Goal: Information Seeking & Learning: Learn about a topic

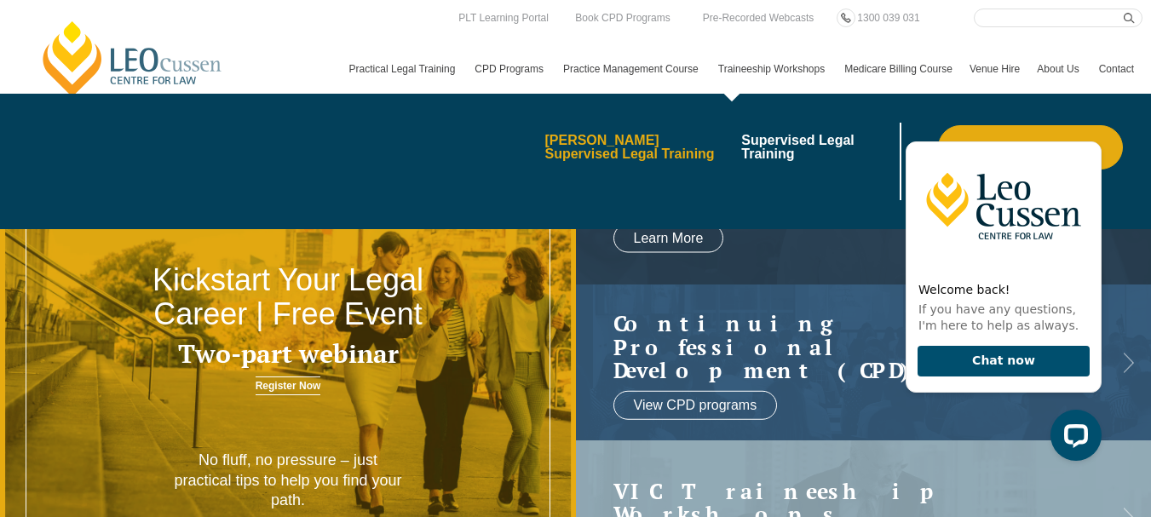
click at [579, 161] on link "[PERSON_NAME] Supervised Legal Training" at bounding box center [636, 147] width 185 height 27
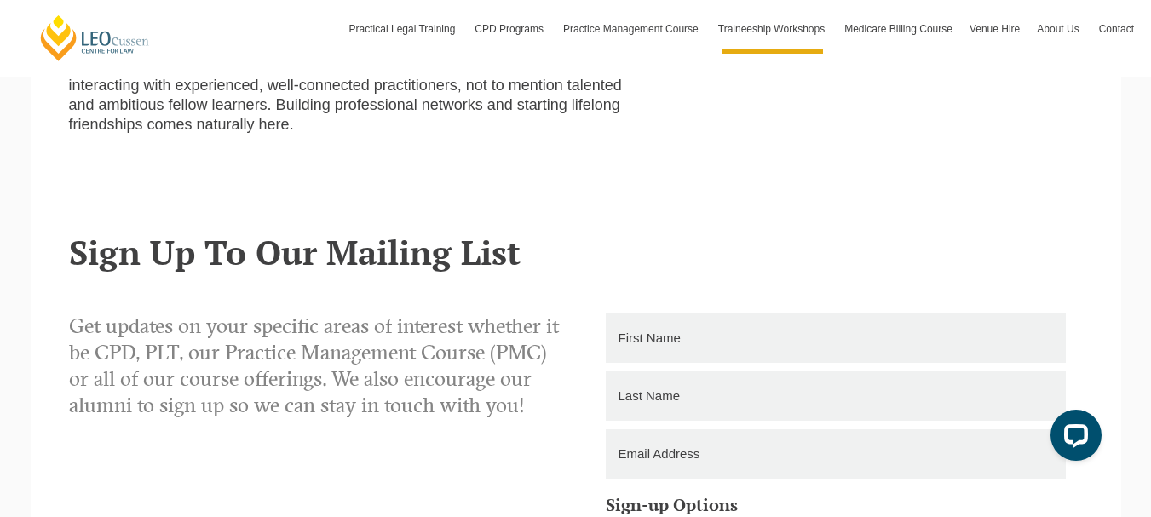
scroll to position [1022, 0]
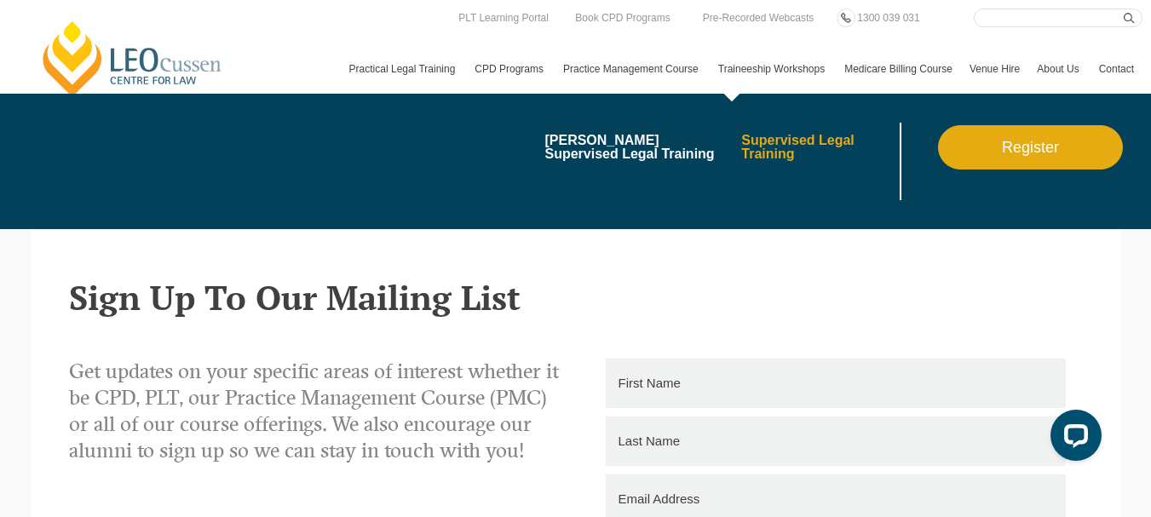
click at [741, 158] on link "Supervised Legal Training" at bounding box center [818, 147] width 154 height 27
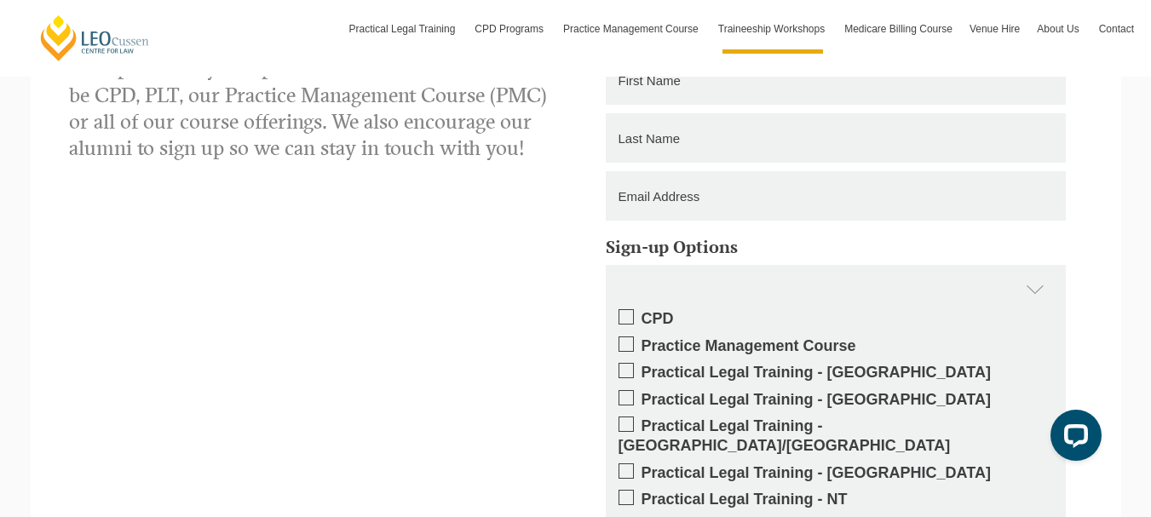
scroll to position [2385, 0]
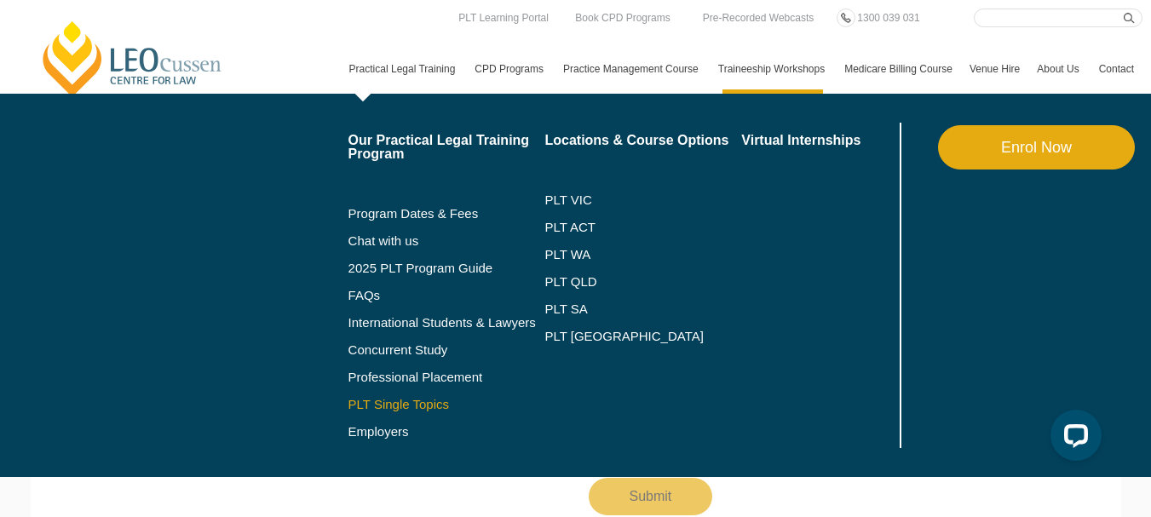
click at [348, 411] on link "PLT Single Topics" at bounding box center [446, 405] width 197 height 14
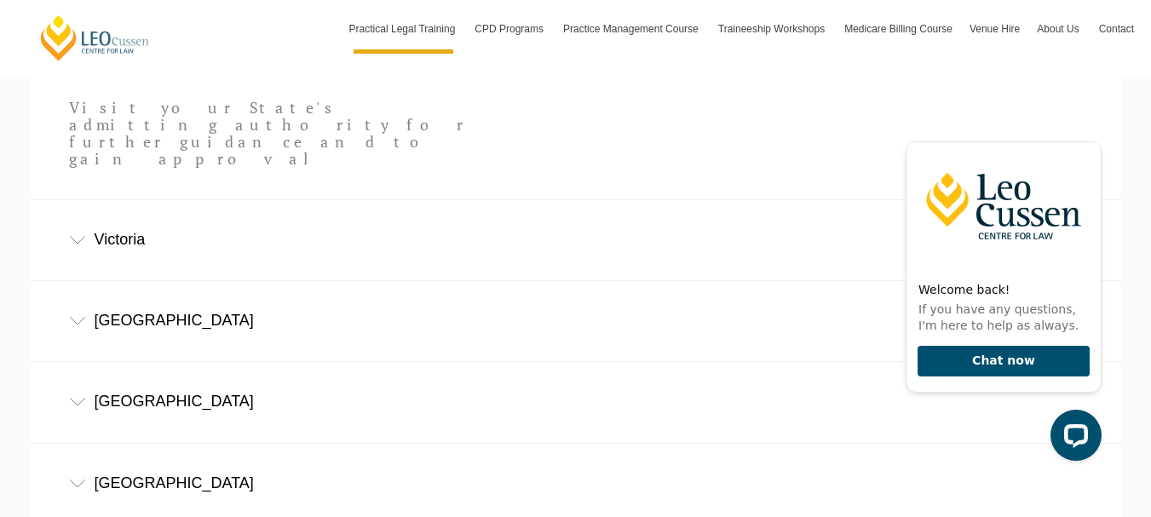
scroll to position [1022, 0]
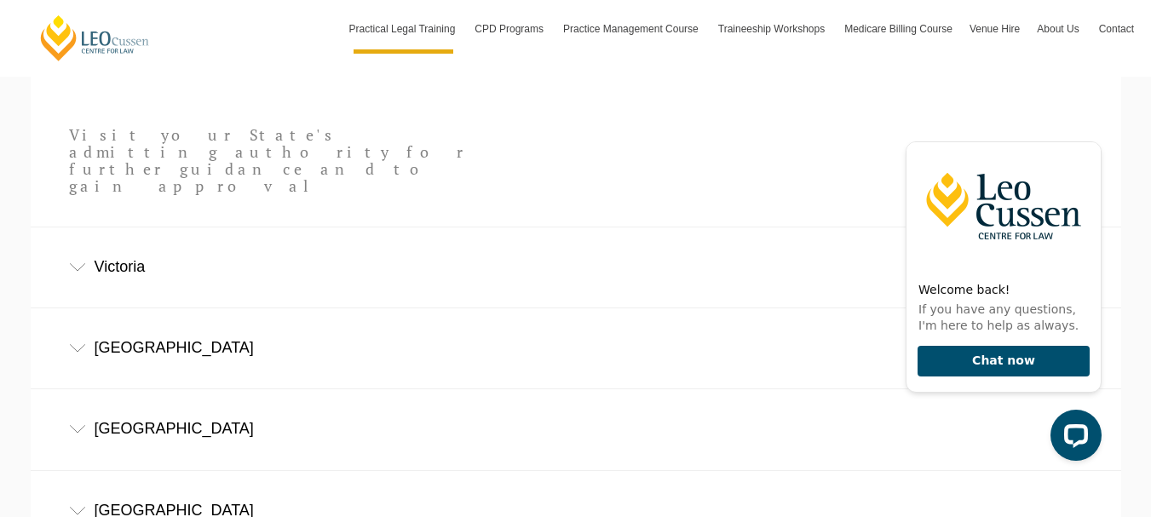
click at [84, 228] on div "Victoria" at bounding box center [576, 266] width 1090 height 79
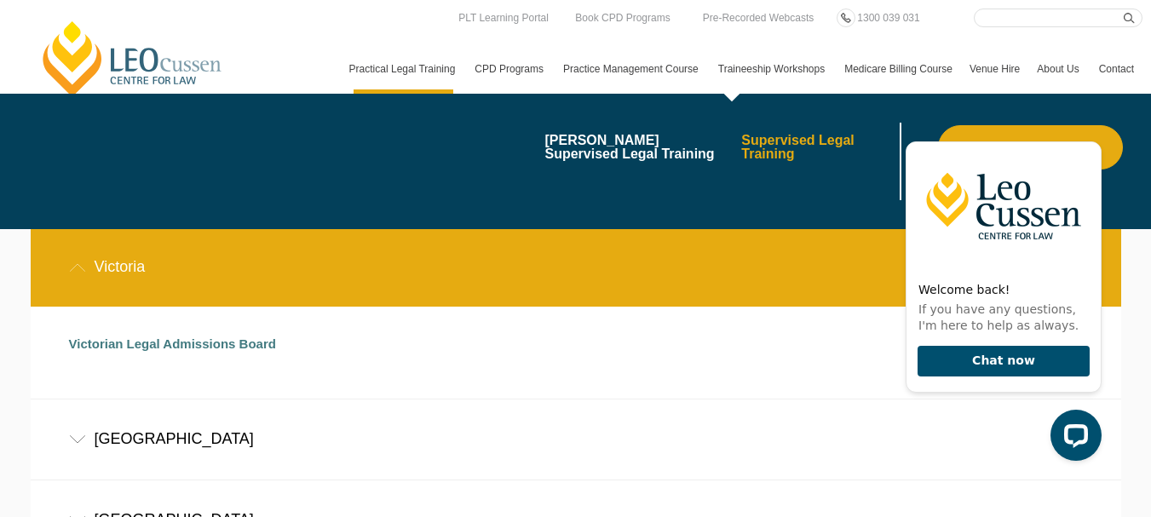
click at [741, 159] on link "Supervised Legal Training" at bounding box center [818, 147] width 154 height 27
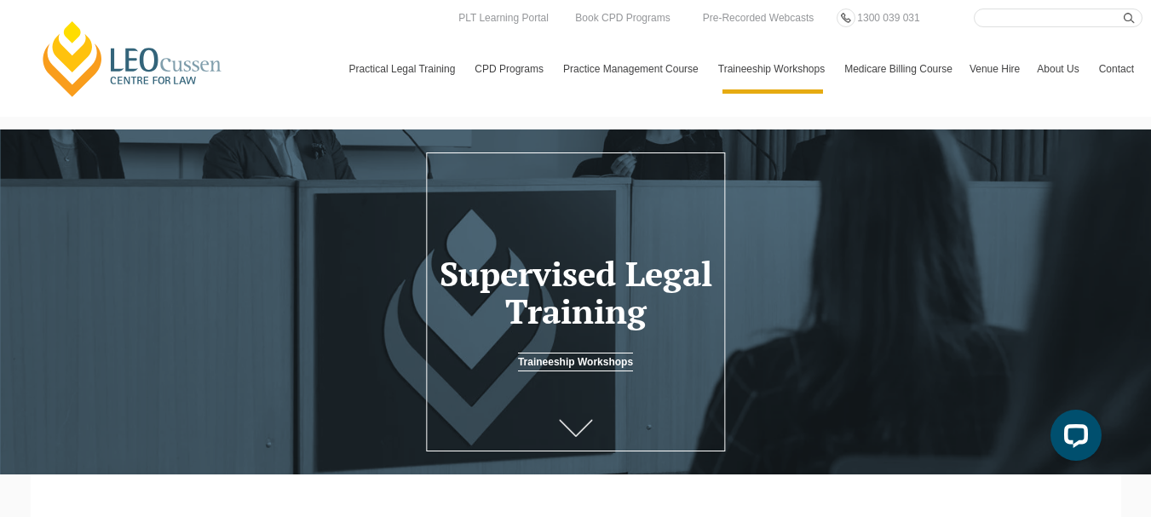
click at [583, 422] on link at bounding box center [576, 431] width 68 height 56
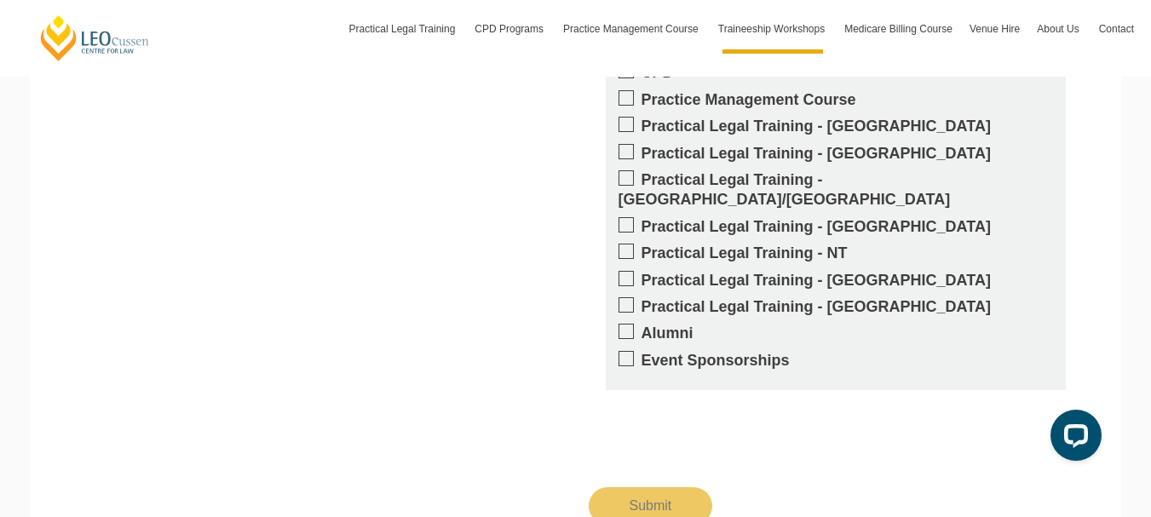
scroll to position [2206, 0]
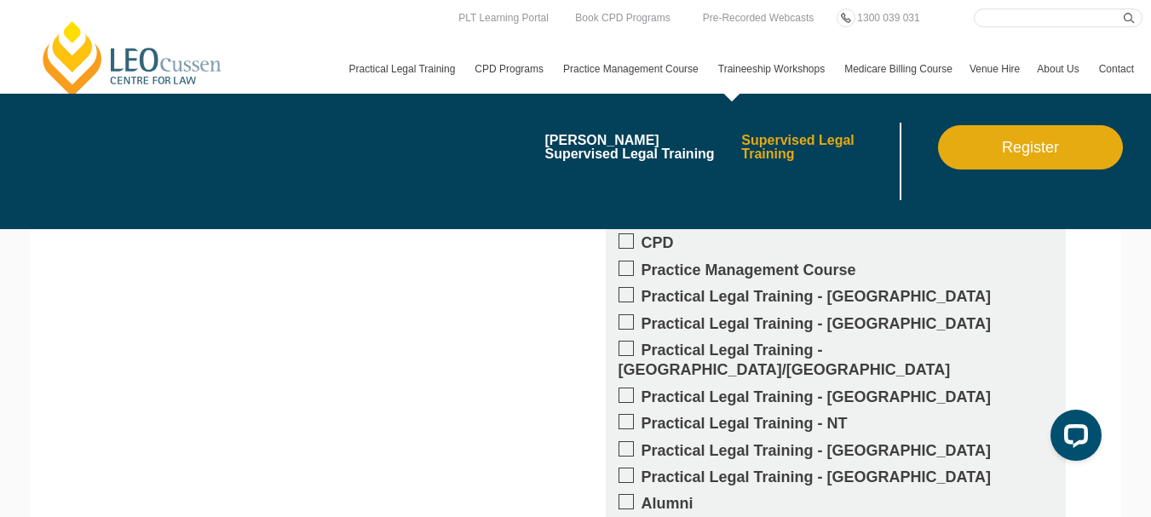
click at [741, 161] on link "Supervised Legal Training" at bounding box center [818, 147] width 154 height 27
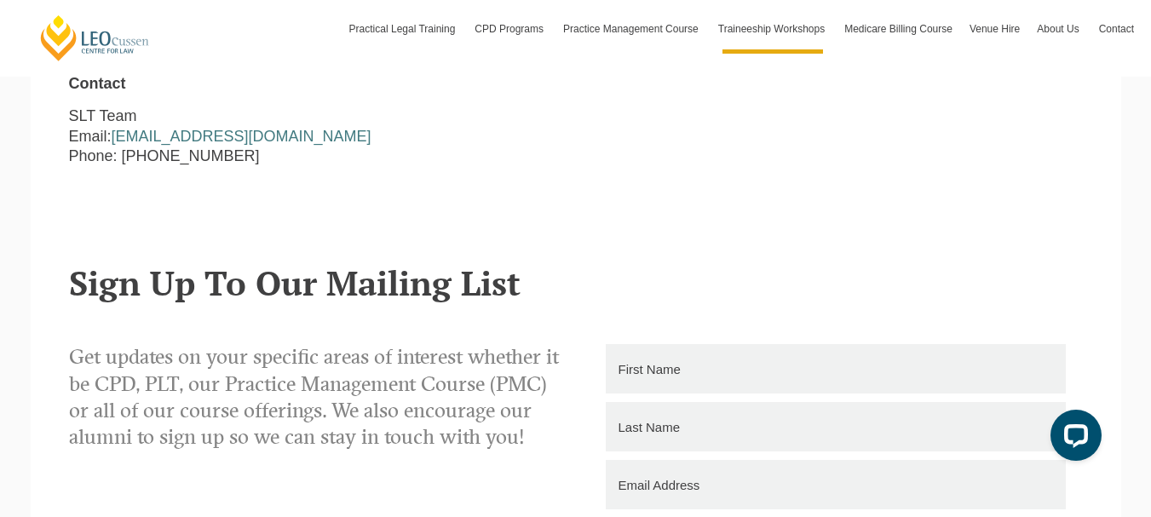
scroll to position [1789, 0]
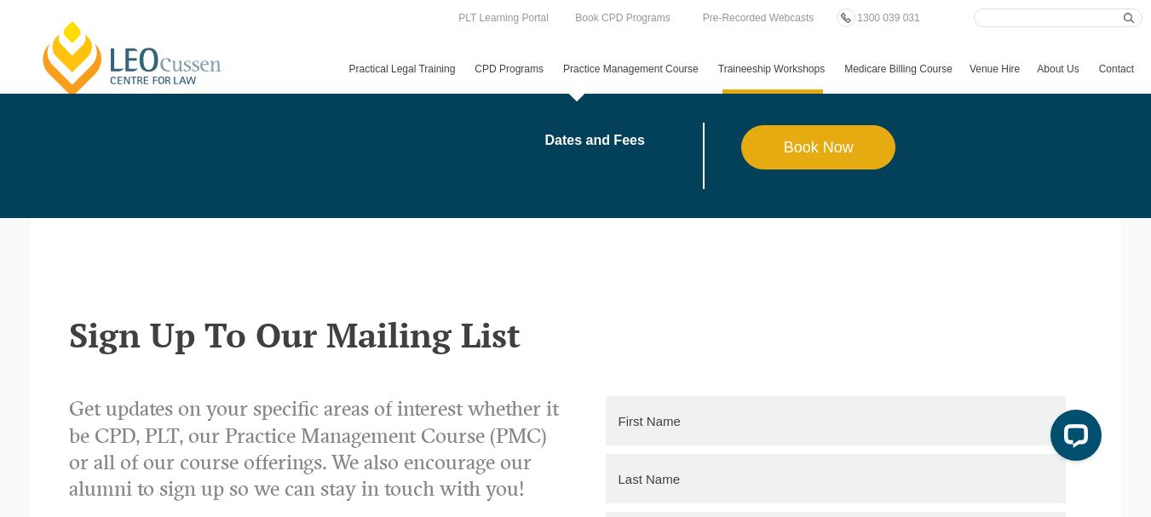
click at [555, 76] on link "Practice Management Course" at bounding box center [632, 68] width 155 height 49
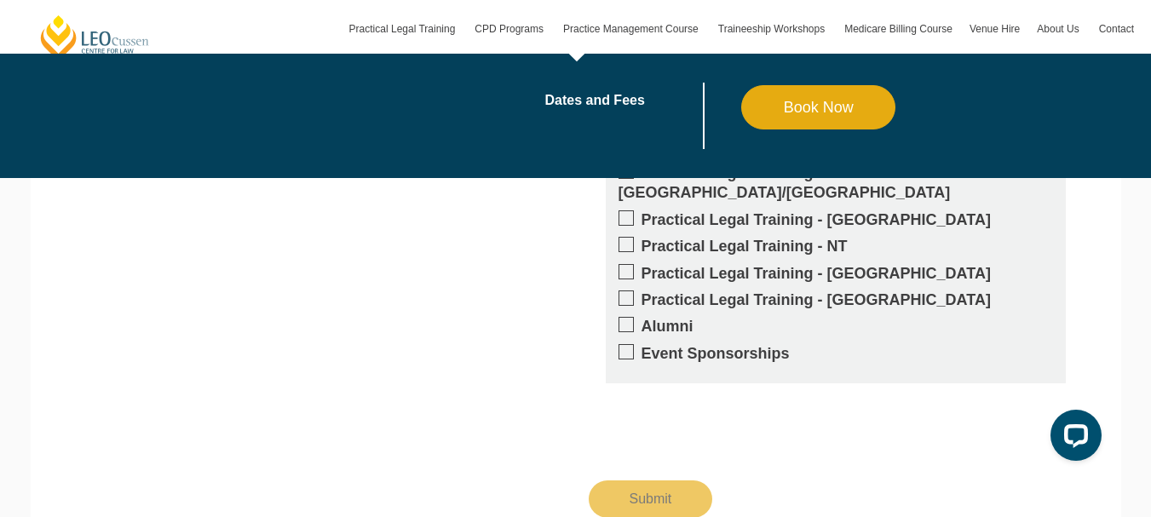
scroll to position [3748, 0]
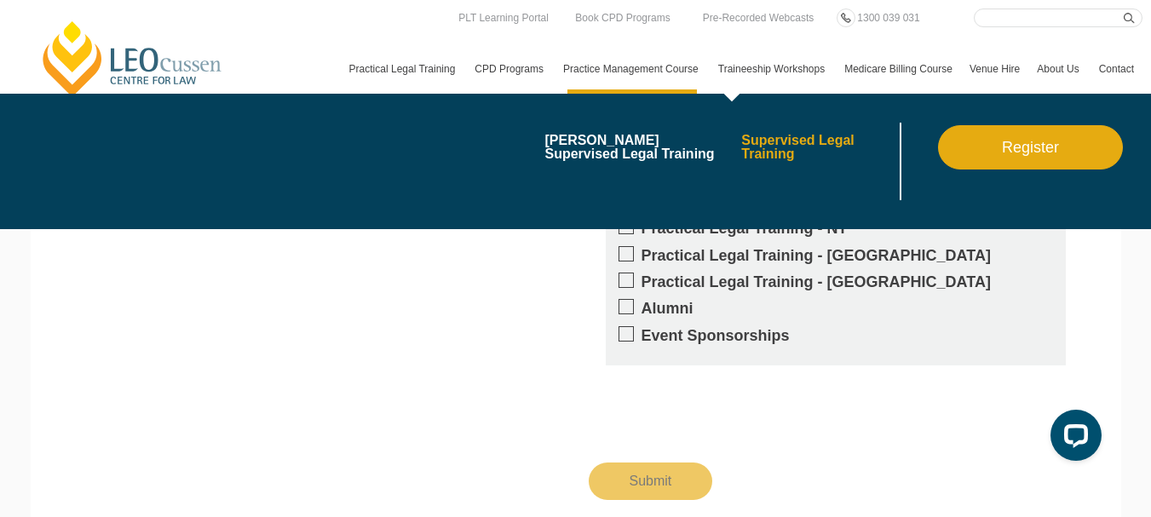
click at [741, 160] on link "Supervised Legal Training" at bounding box center [818, 147] width 154 height 27
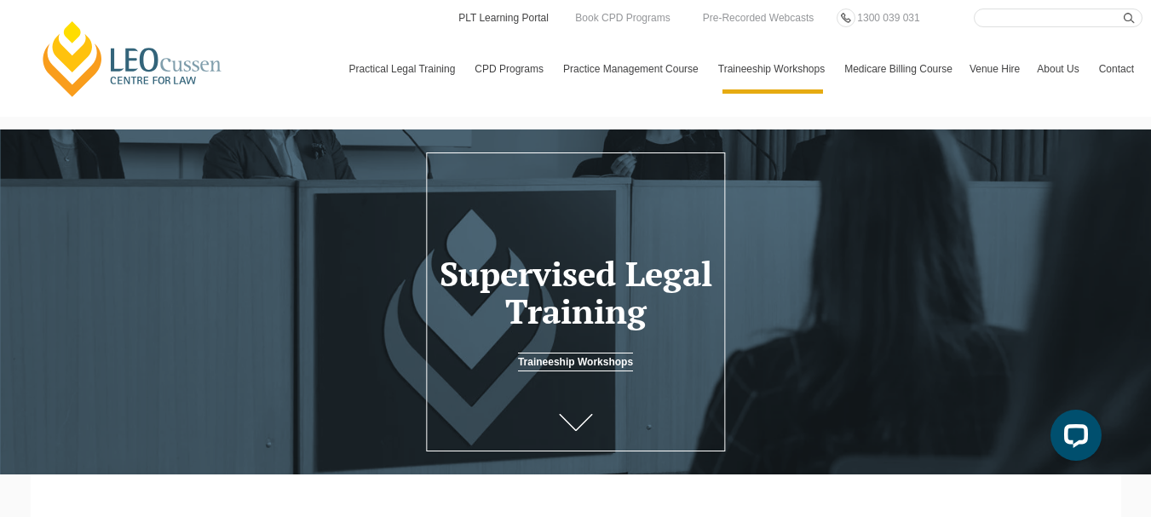
click at [489, 14] on link "PLT Learning Portal" at bounding box center [504, 18] width 94 height 19
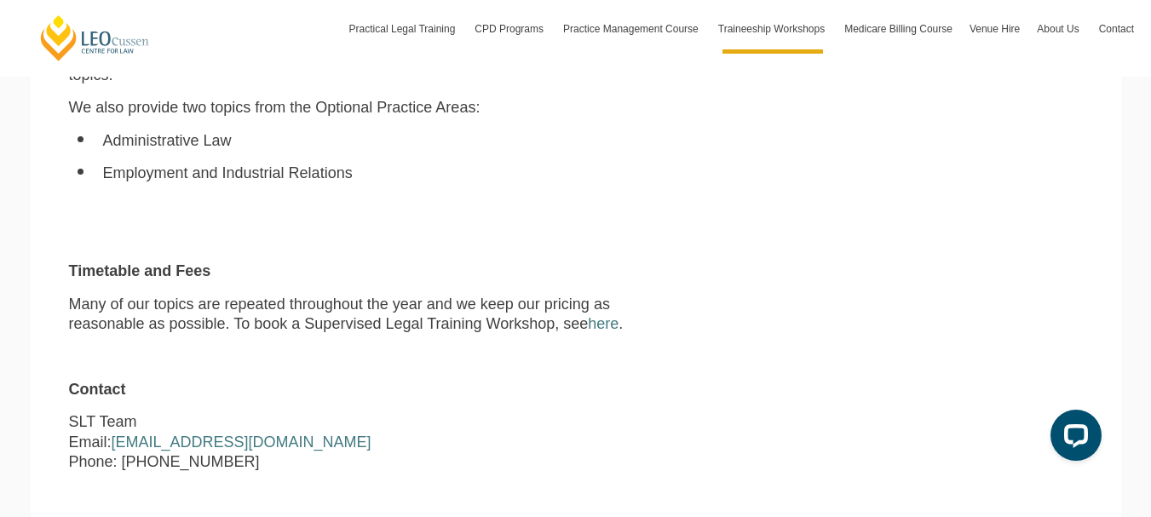
scroll to position [1533, 0]
click at [612, 317] on link "here" at bounding box center [603, 325] width 31 height 17
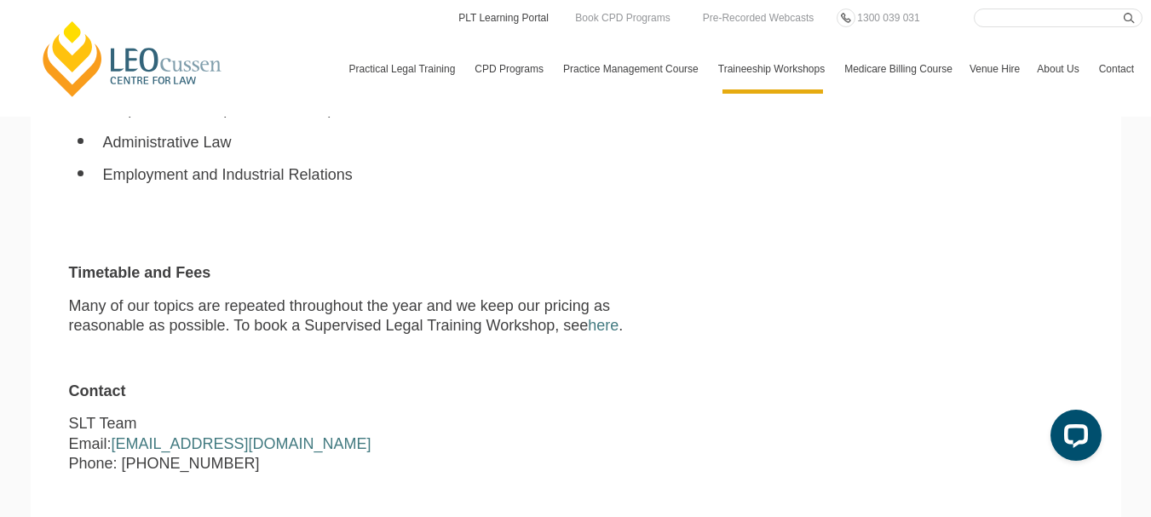
click at [524, 18] on link "PLT Learning Portal" at bounding box center [504, 18] width 94 height 19
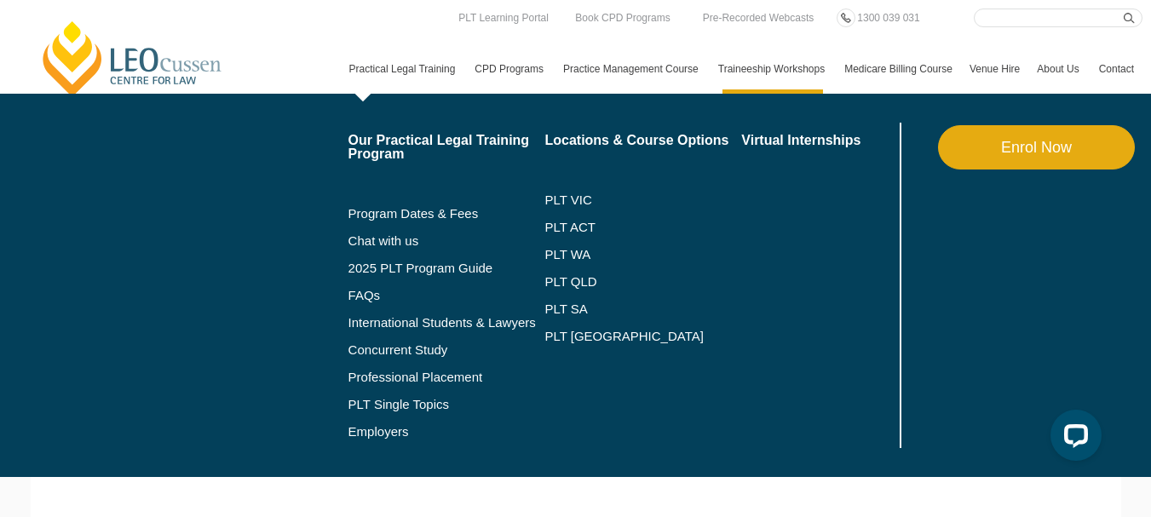
click at [341, 80] on link "Practical Legal Training" at bounding box center [404, 68] width 126 height 49
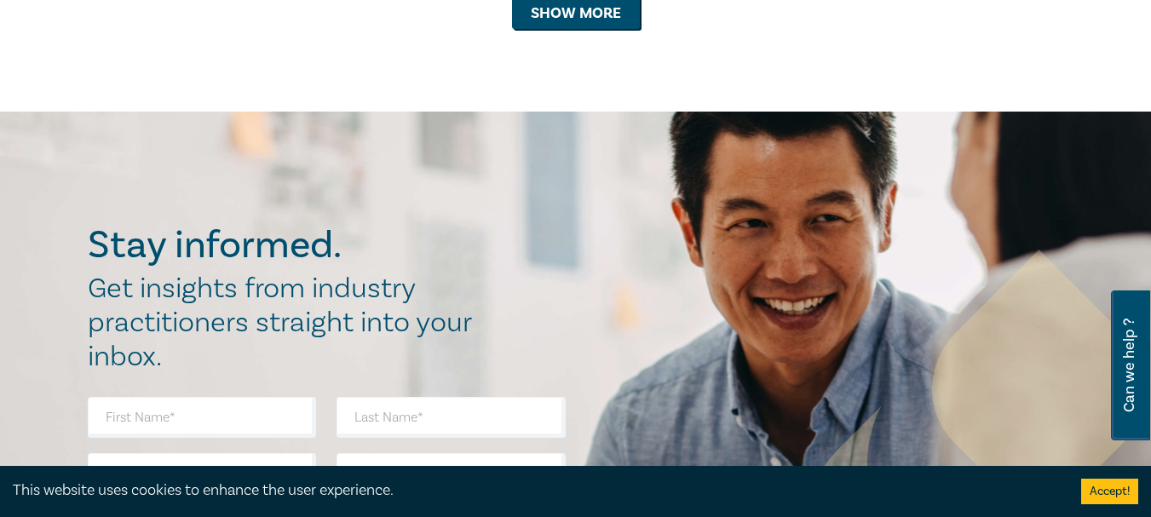
scroll to position [2045, 0]
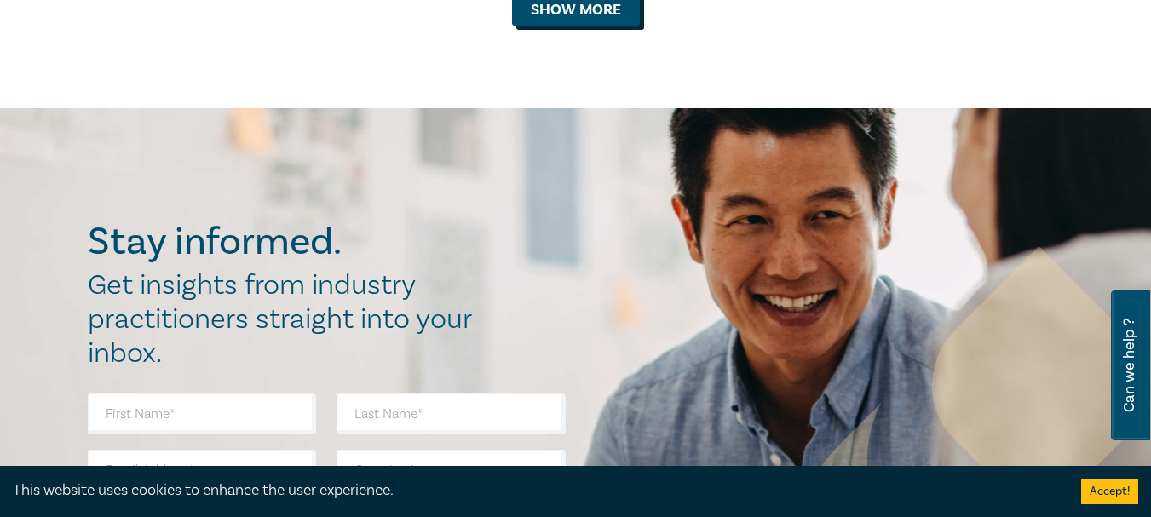
click at [553, 26] on button "Show more" at bounding box center [576, 9] width 128 height 32
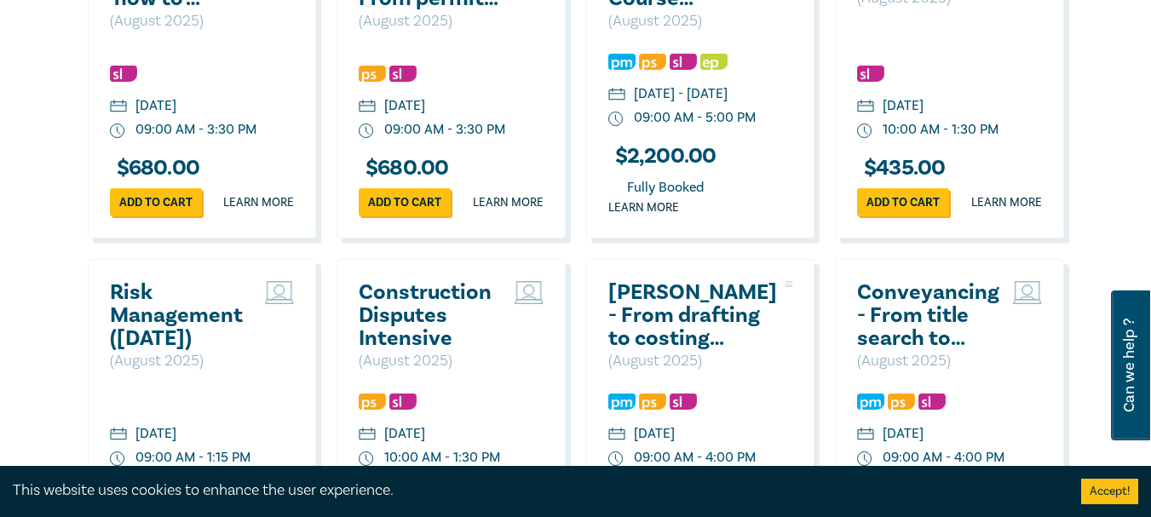
scroll to position [3759, 0]
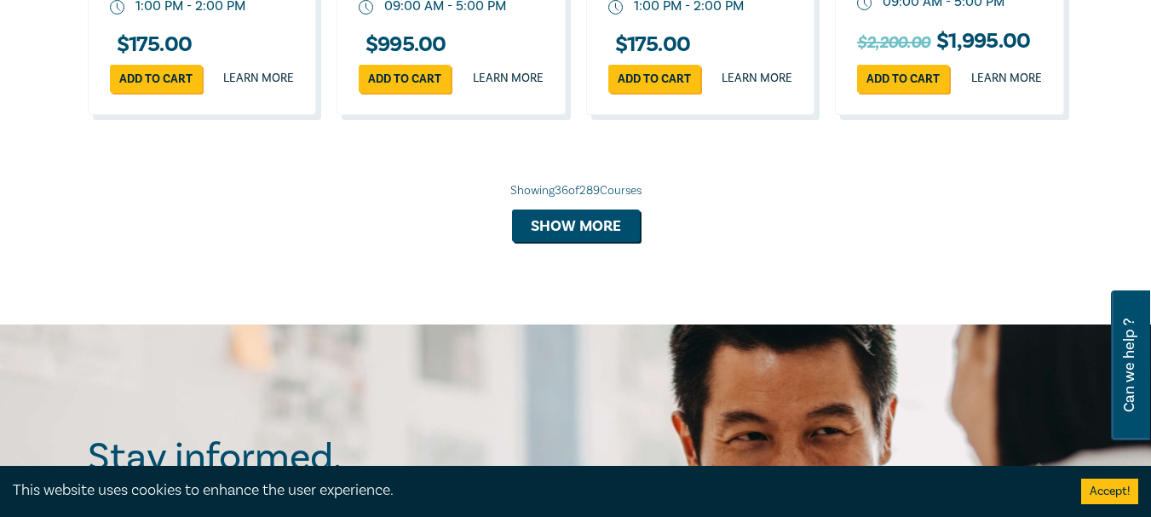
scroll to position [4433, 0]
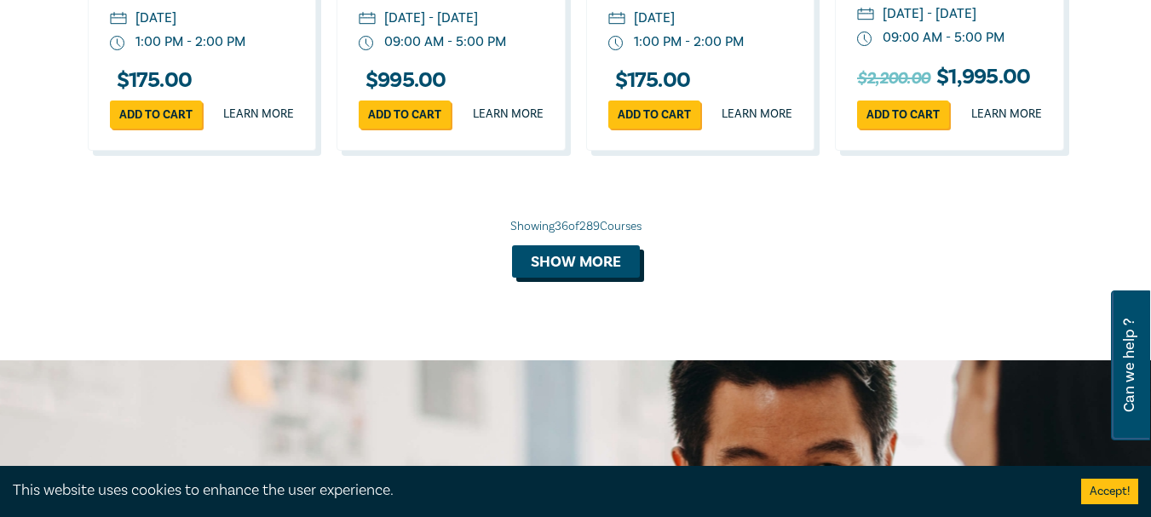
click at [569, 278] on button "Show more" at bounding box center [576, 261] width 128 height 32
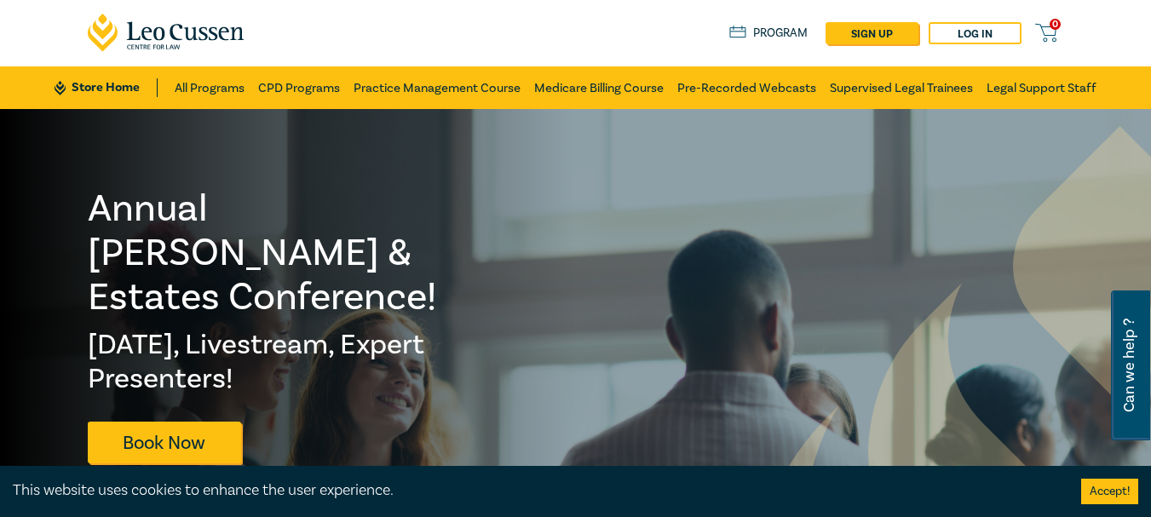
scroll to position [0, 0]
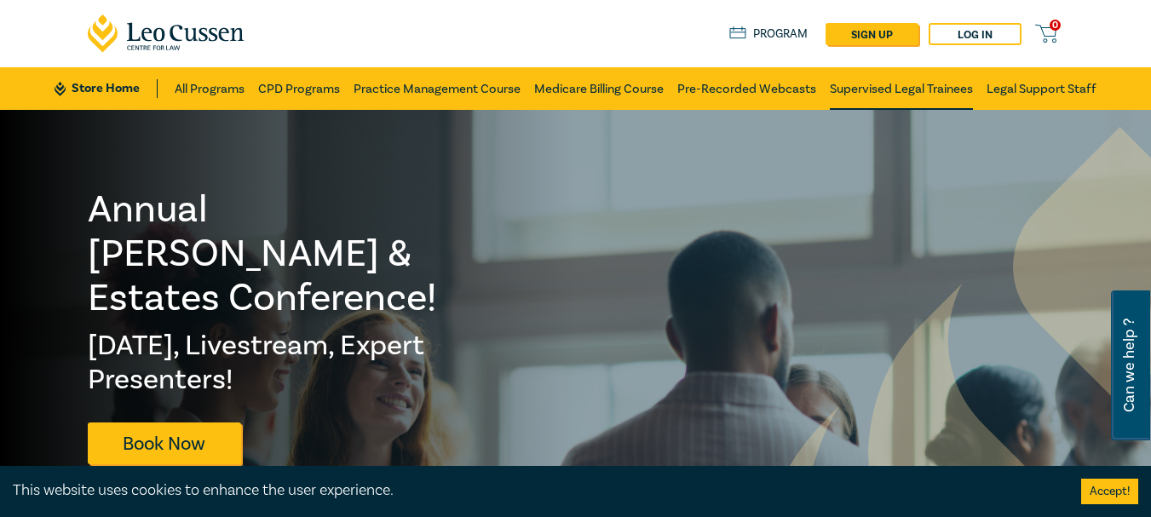
click at [887, 89] on link "Supervised Legal Trainees" at bounding box center [901, 88] width 143 height 43
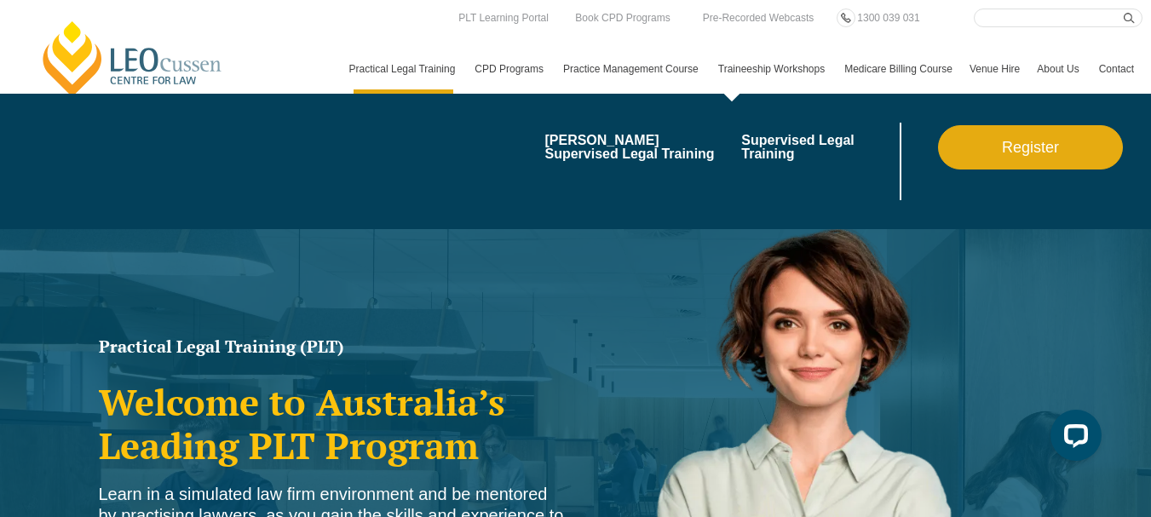
click at [710, 78] on link "Traineeship Workshops" at bounding box center [773, 68] width 126 height 49
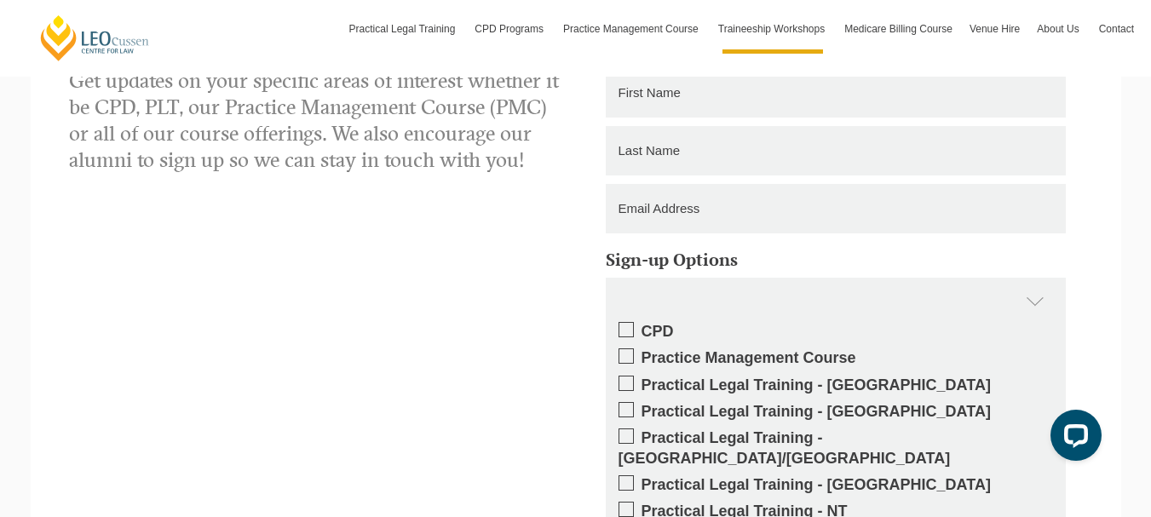
scroll to position [1789, 0]
